Goal: Check status: Check status

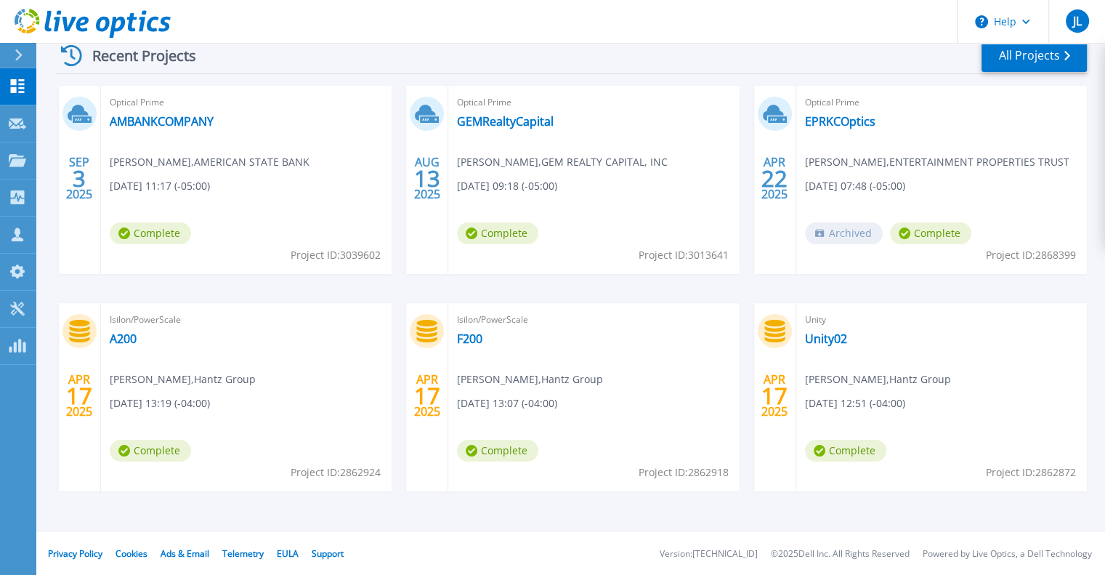
scroll to position [12, 0]
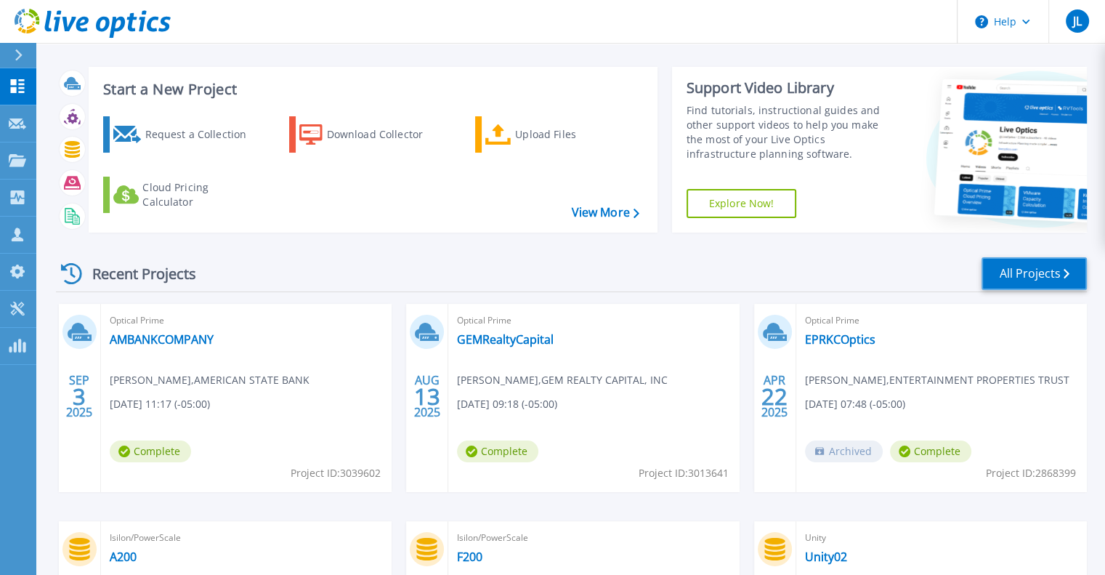
click at [1008, 273] on link "All Projects" at bounding box center [1034, 273] width 105 height 33
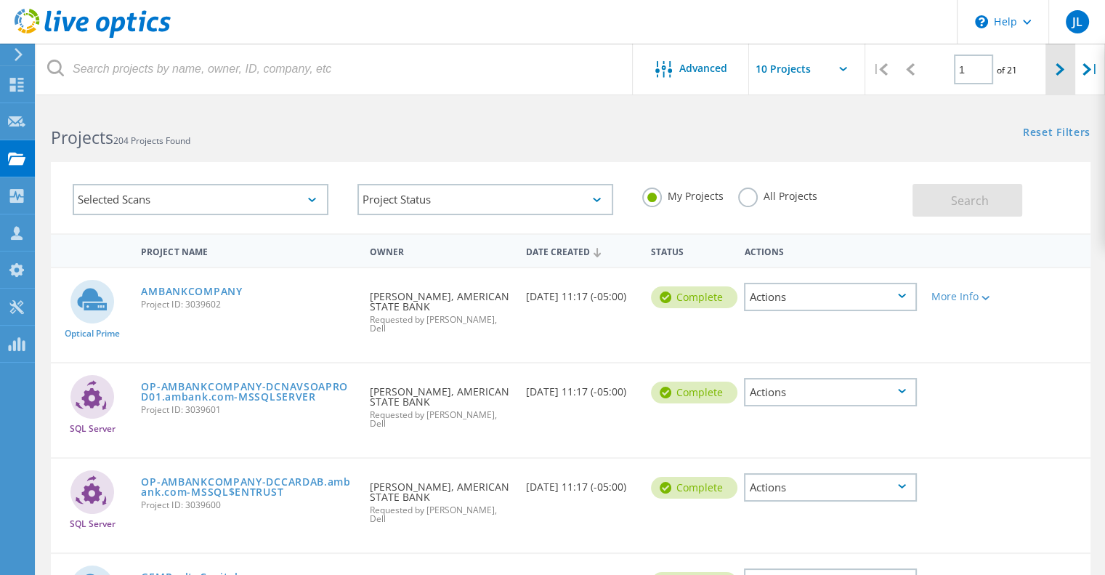
click at [1064, 73] on icon at bounding box center [1060, 69] width 9 height 12
type input "2"
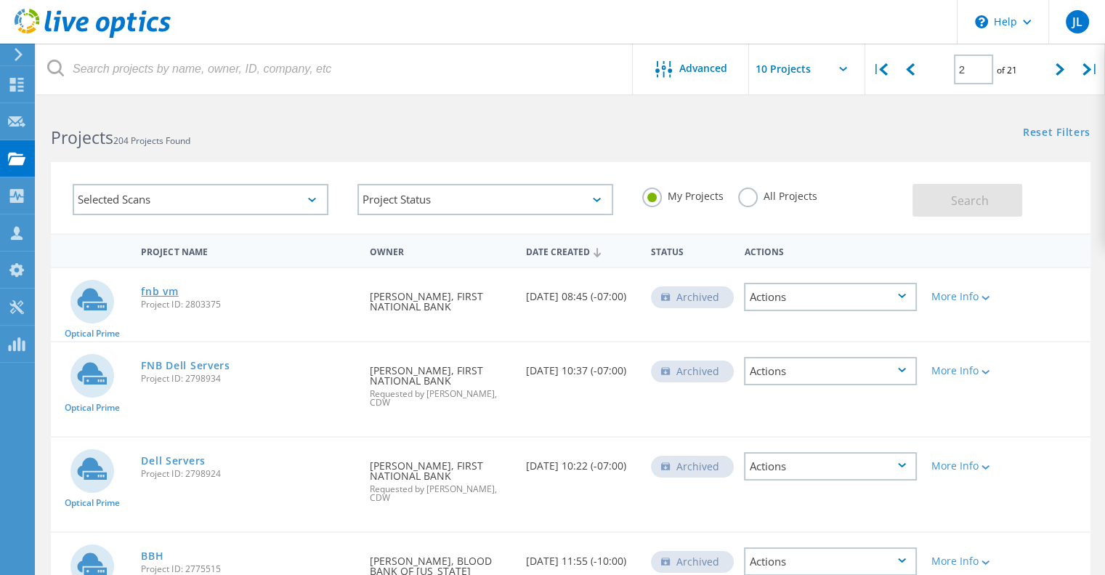
click at [150, 293] on link "fnb vm" at bounding box center [159, 291] width 37 height 10
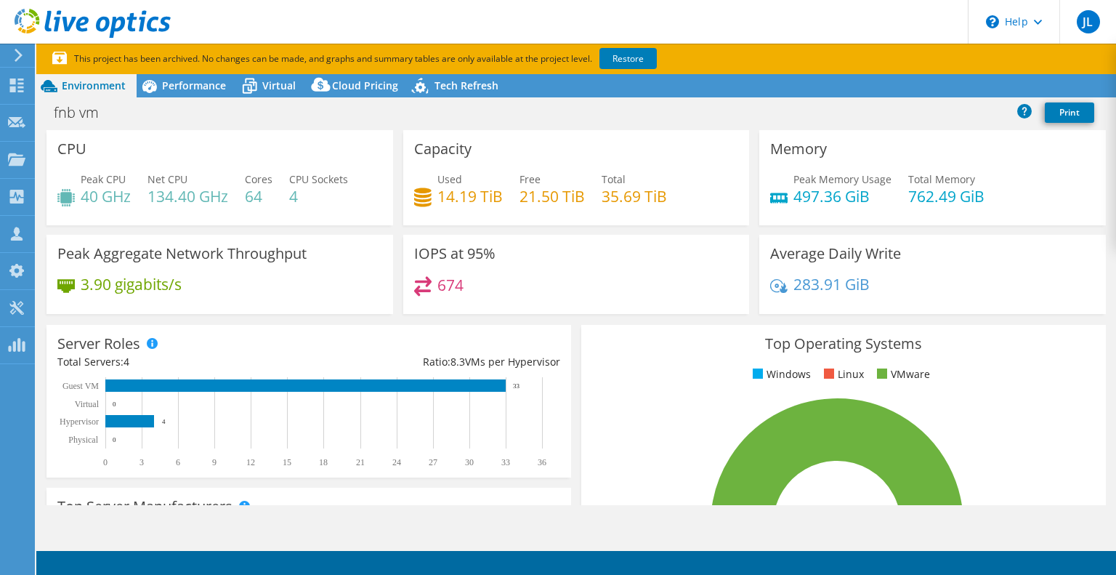
select select "USD"
click at [275, 86] on span "Virtual" at bounding box center [278, 85] width 33 height 14
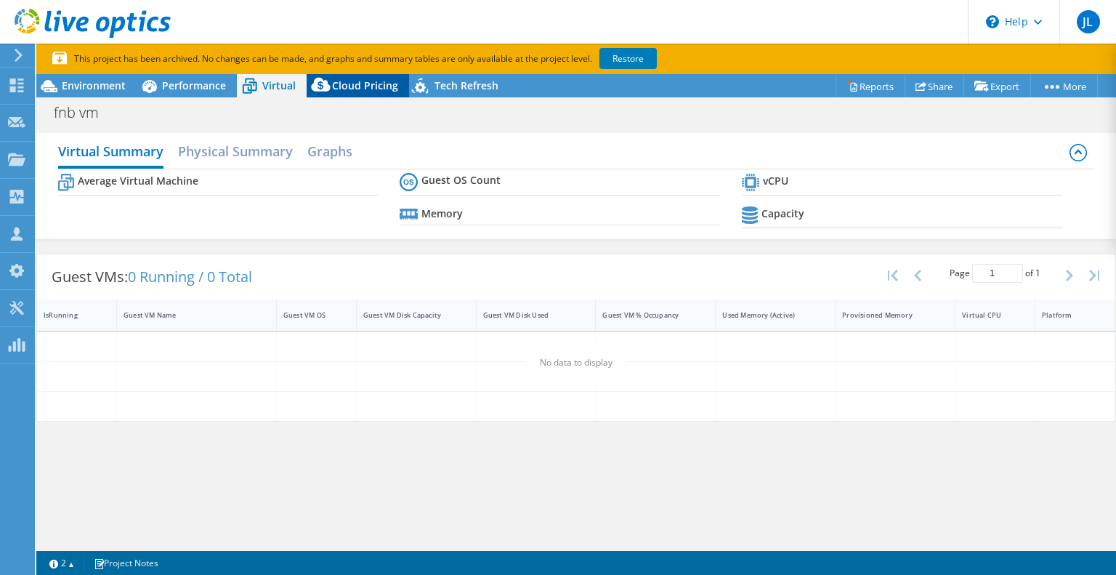
click at [357, 89] on span "Cloud Pricing" at bounding box center [365, 85] width 66 height 14
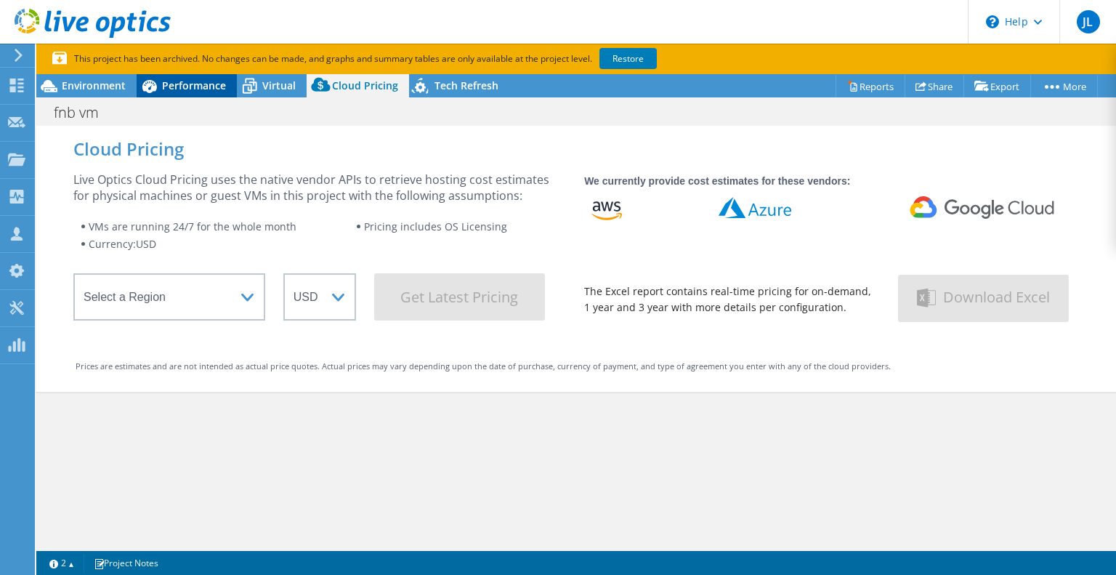
click at [209, 92] on div "Performance" at bounding box center [187, 85] width 100 height 23
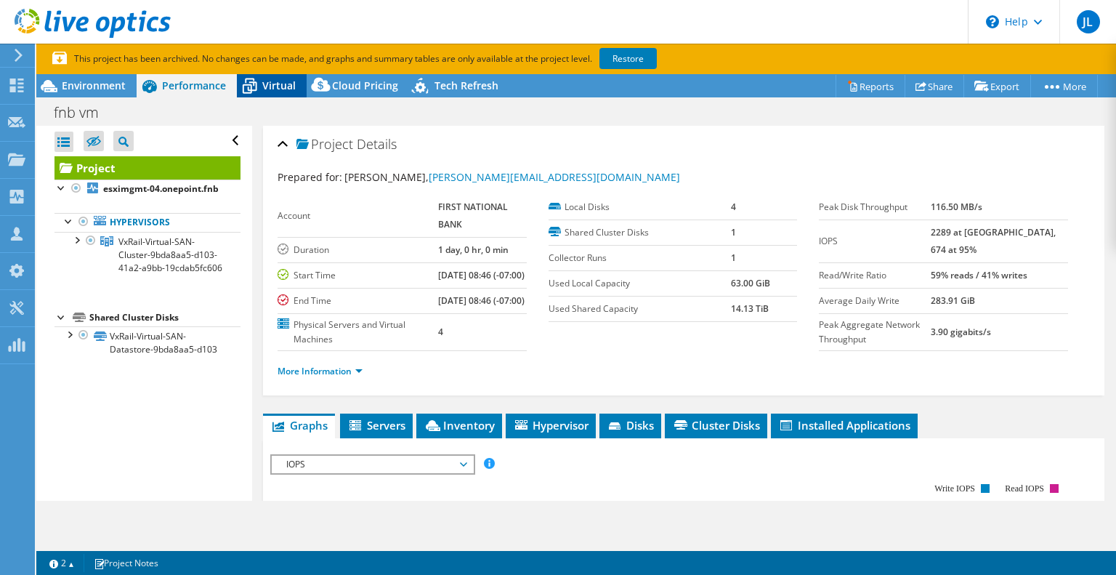
click at [295, 88] on div "Virtual" at bounding box center [272, 85] width 70 height 23
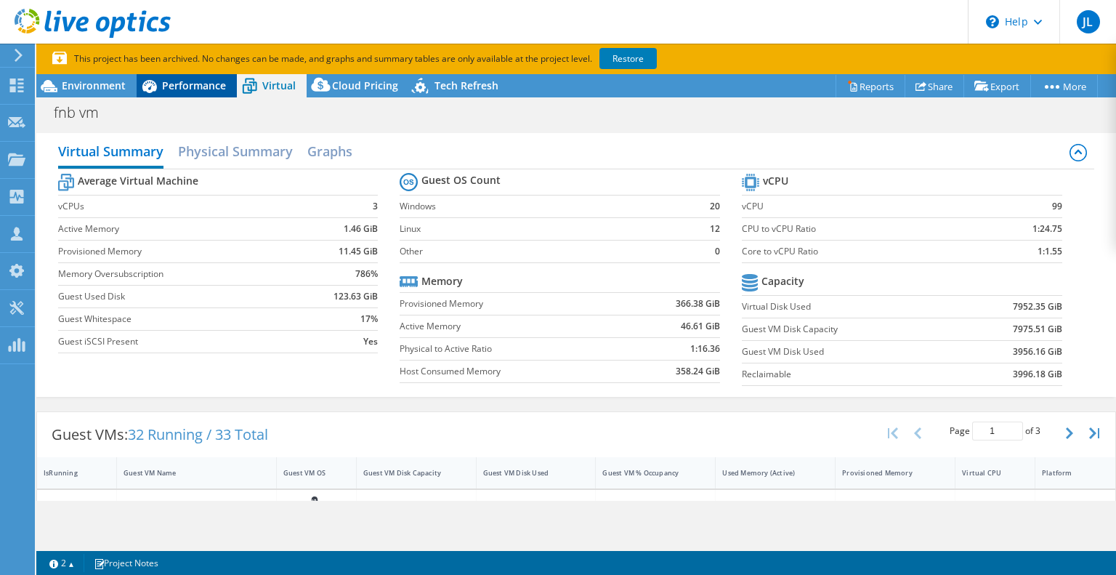
click at [165, 92] on span "Performance" at bounding box center [194, 85] width 64 height 14
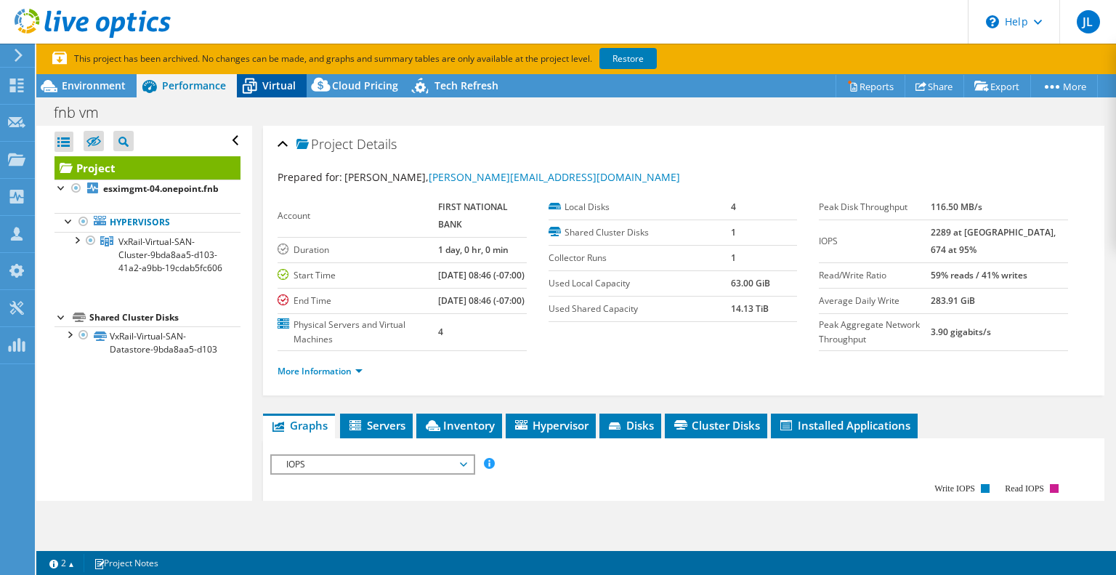
click at [271, 90] on span "Virtual" at bounding box center [278, 85] width 33 height 14
